Goal: Find specific page/section: Find specific page/section

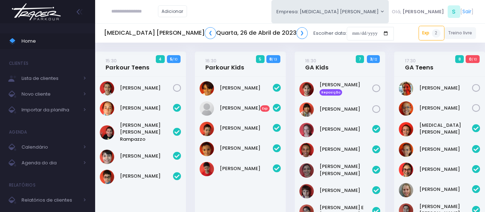
click at [38, 17] on img at bounding box center [36, 11] width 55 height 25
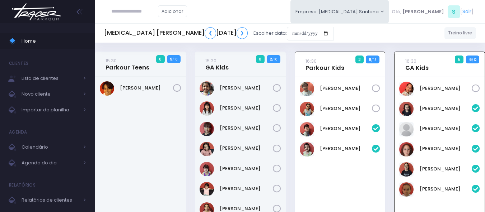
scroll to position [52, 0]
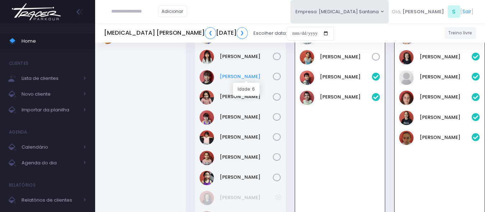
click at [248, 76] on link "Isabela Kazumi" at bounding box center [246, 76] width 53 height 7
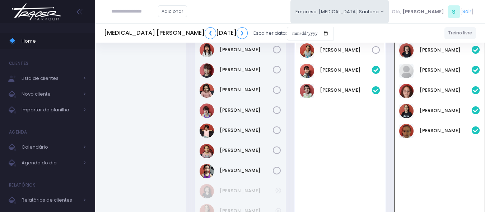
scroll to position [72, 0]
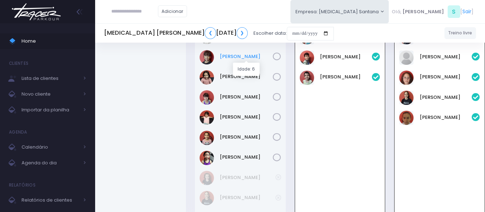
click at [234, 56] on link "[PERSON_NAME]" at bounding box center [246, 56] width 53 height 7
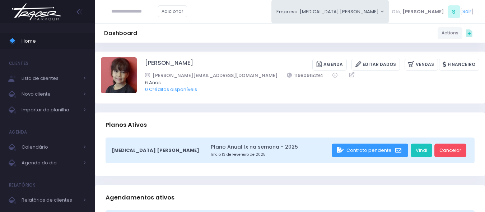
click at [29, 10] on img at bounding box center [36, 11] width 55 height 25
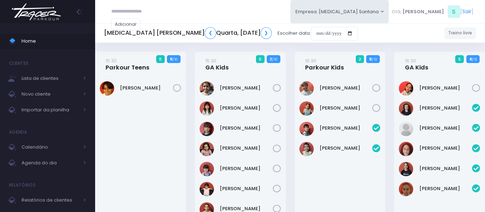
scroll to position [298, 0]
